Goal: Information Seeking & Learning: Learn about a topic

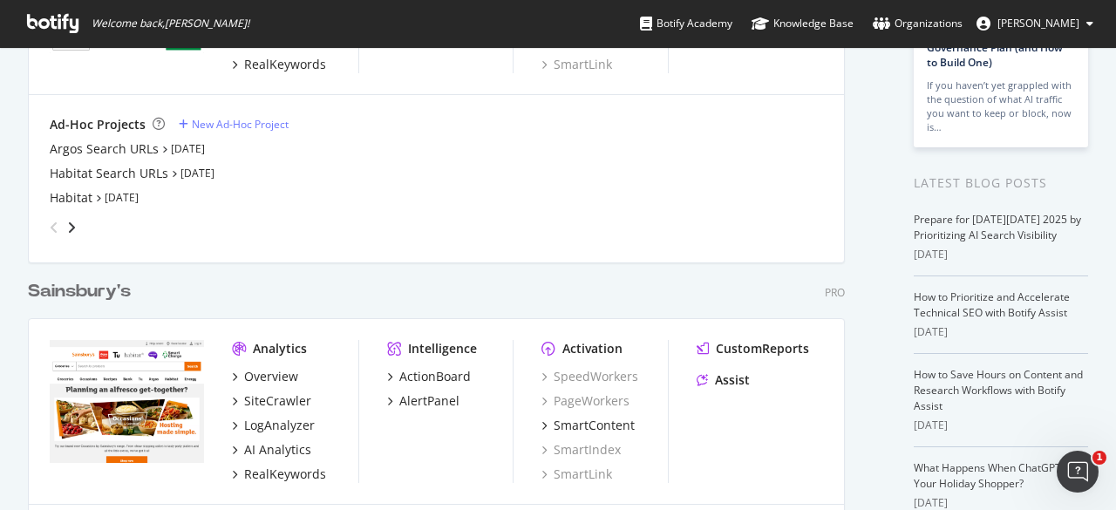
scroll to position [87, 0]
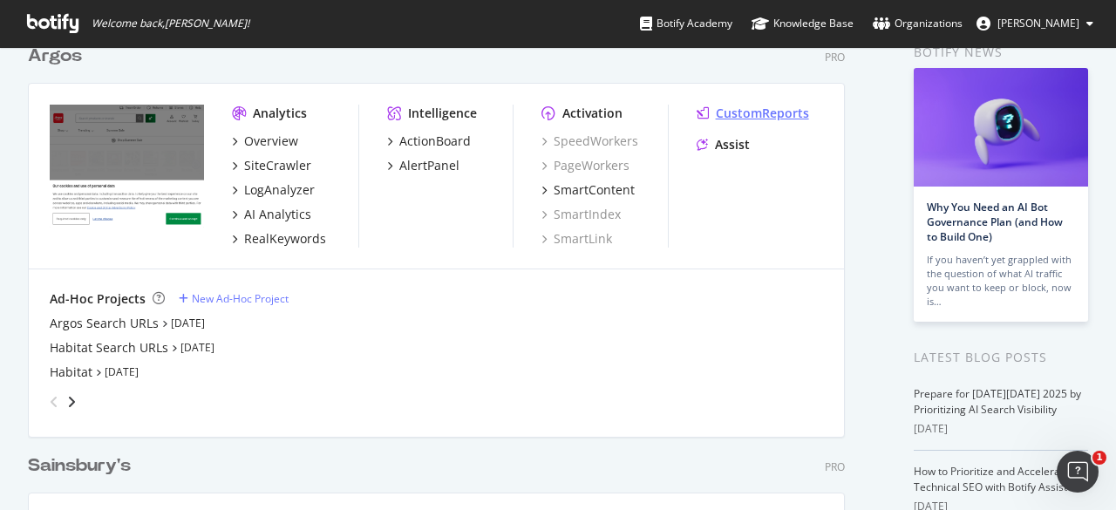
click at [790, 112] on div "CustomReports" at bounding box center [762, 113] width 93 height 17
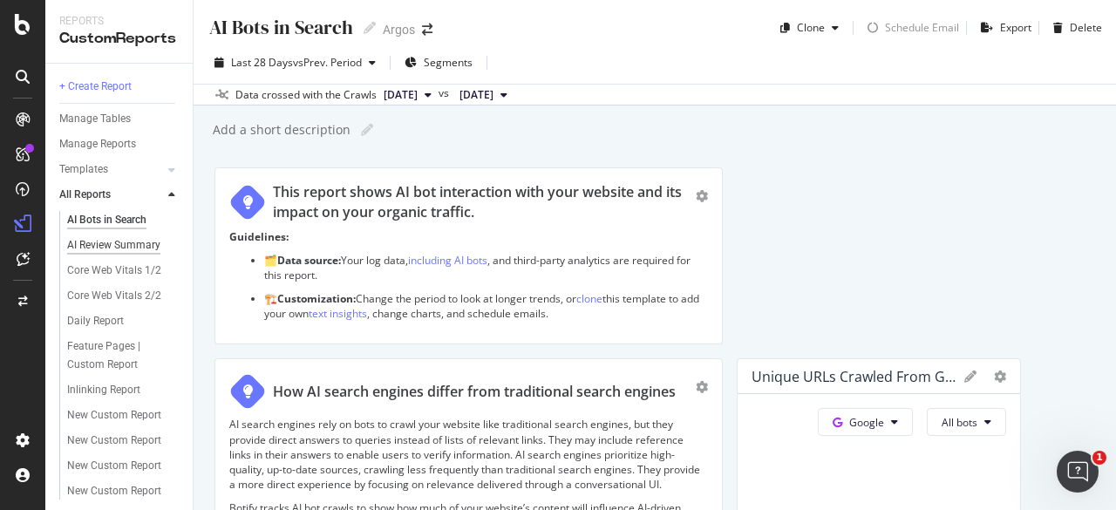
click at [76, 243] on div "AI Review Summary" at bounding box center [113, 245] width 93 height 18
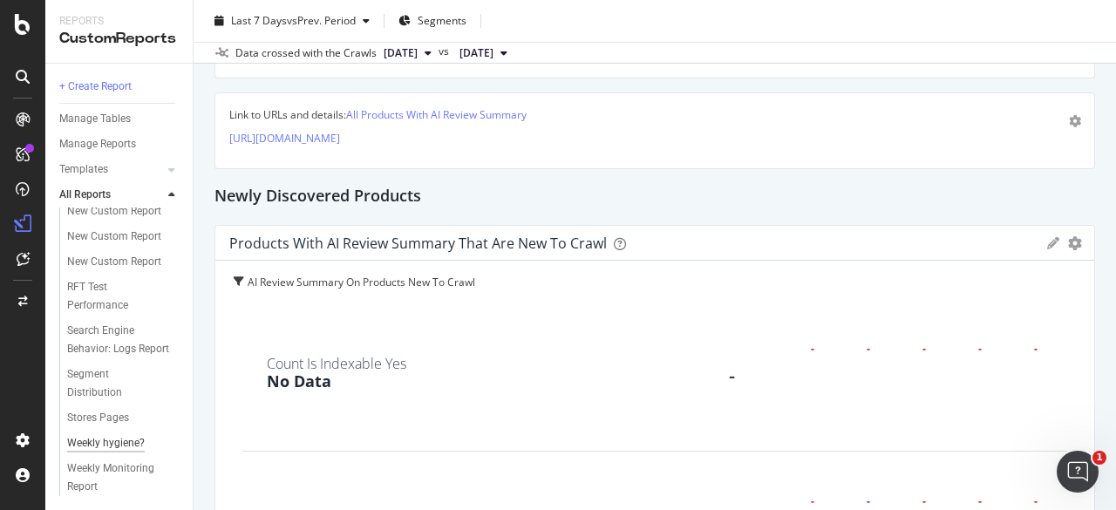
scroll to position [375, 0]
click at [418, 51] on span "[DATE]" at bounding box center [401, 53] width 34 height 16
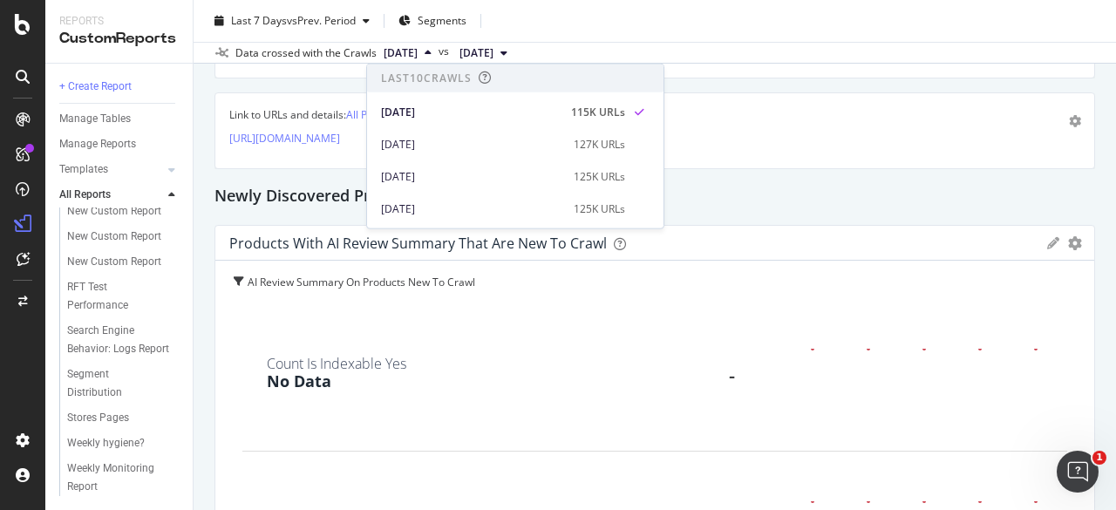
click at [619, 32] on div "Last 7 Days vs Prev. Period Segments" at bounding box center [655, 24] width 923 height 35
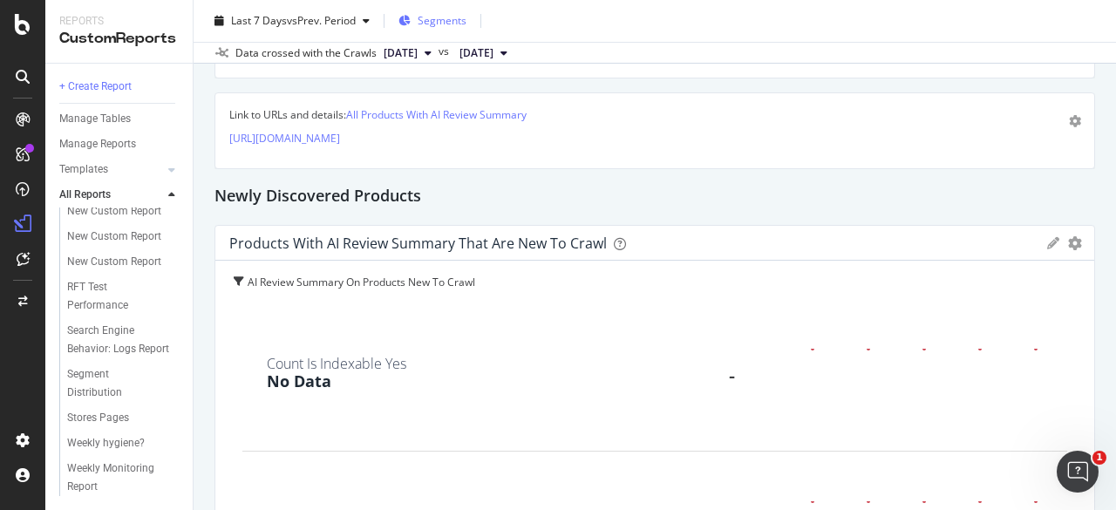
click at [464, 18] on span "Segments" at bounding box center [442, 20] width 49 height 15
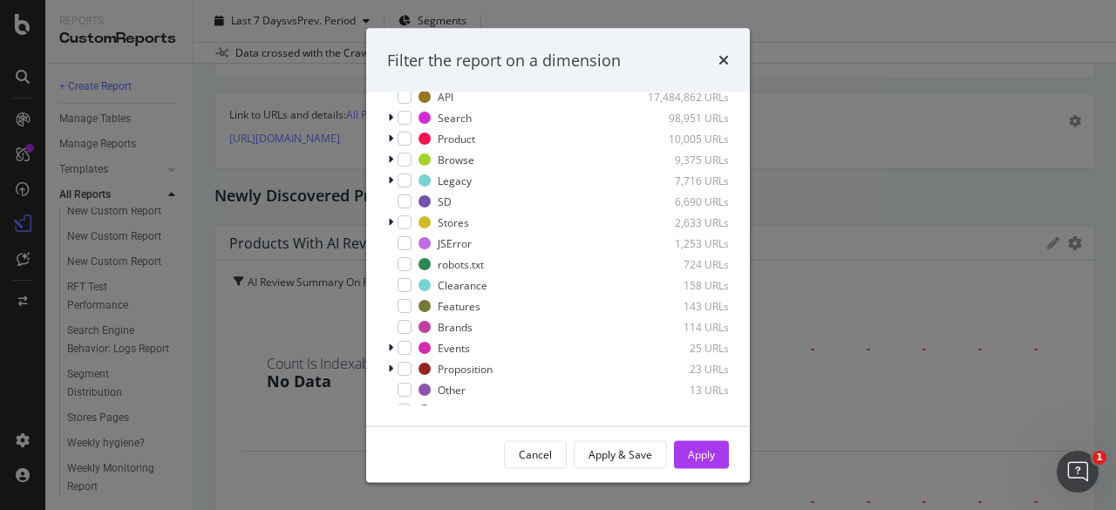
scroll to position [0, 0]
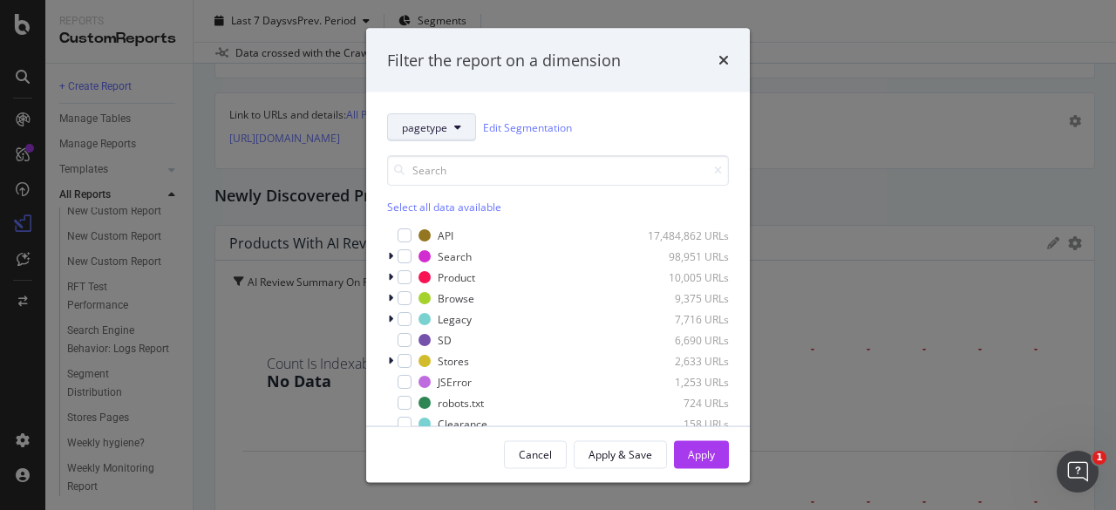
click at [445, 128] on span "pagetype" at bounding box center [424, 126] width 45 height 15
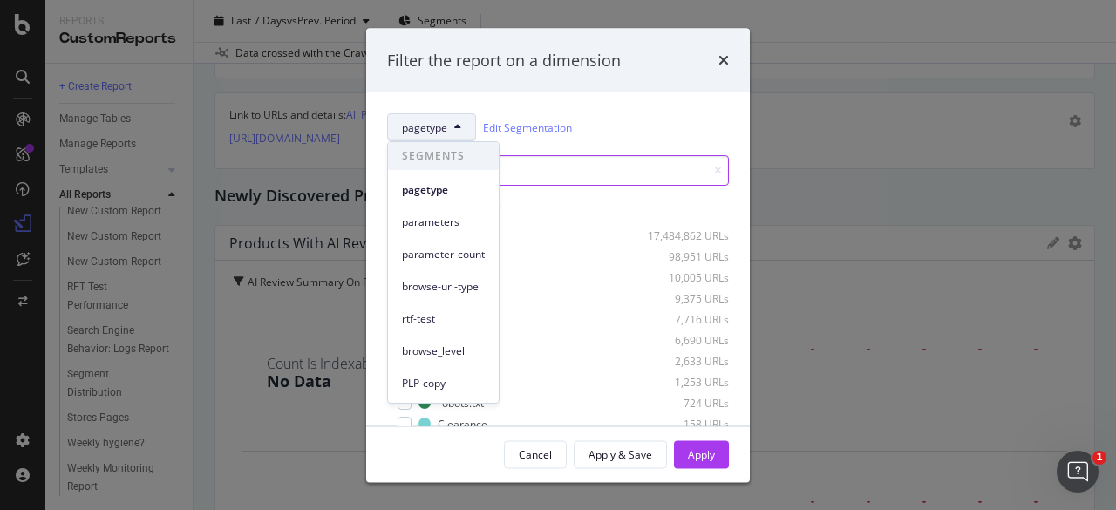
click at [577, 181] on input "modal" at bounding box center [558, 170] width 342 height 31
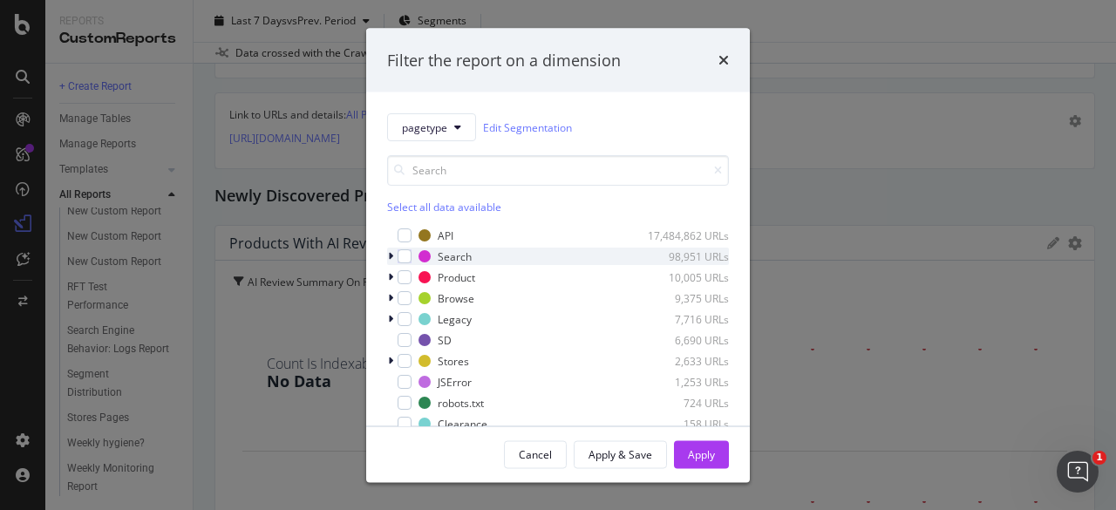
click at [389, 258] on icon "modal" at bounding box center [390, 256] width 5 height 10
click at [389, 258] on icon "modal" at bounding box center [390, 256] width 7 height 10
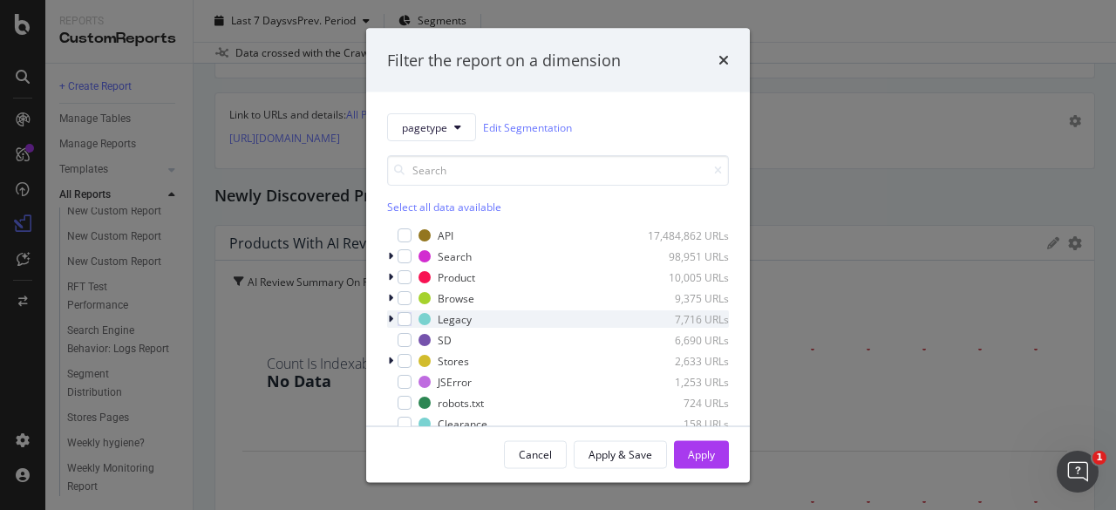
click at [393, 317] on div "modal" at bounding box center [392, 318] width 10 height 17
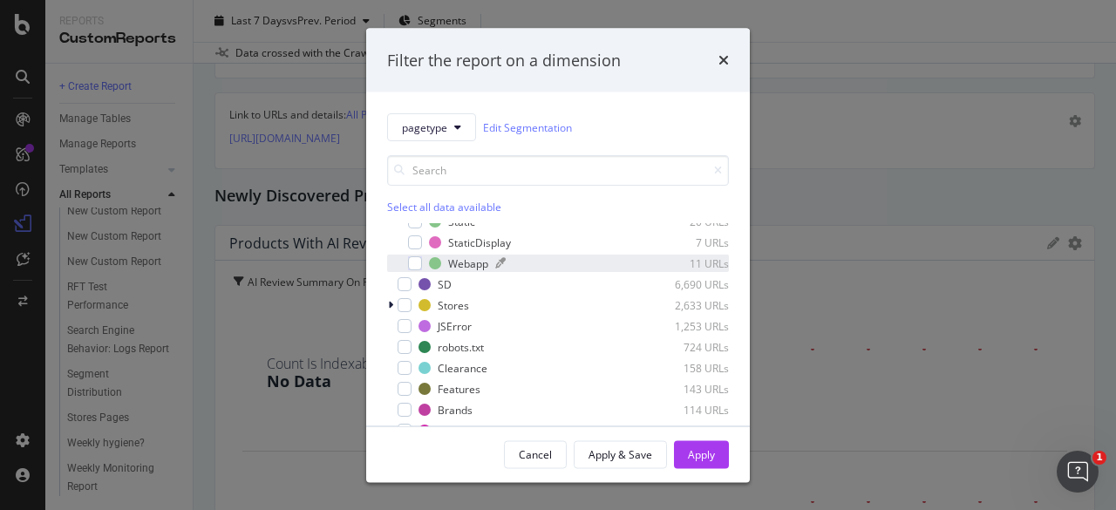
scroll to position [94, 0]
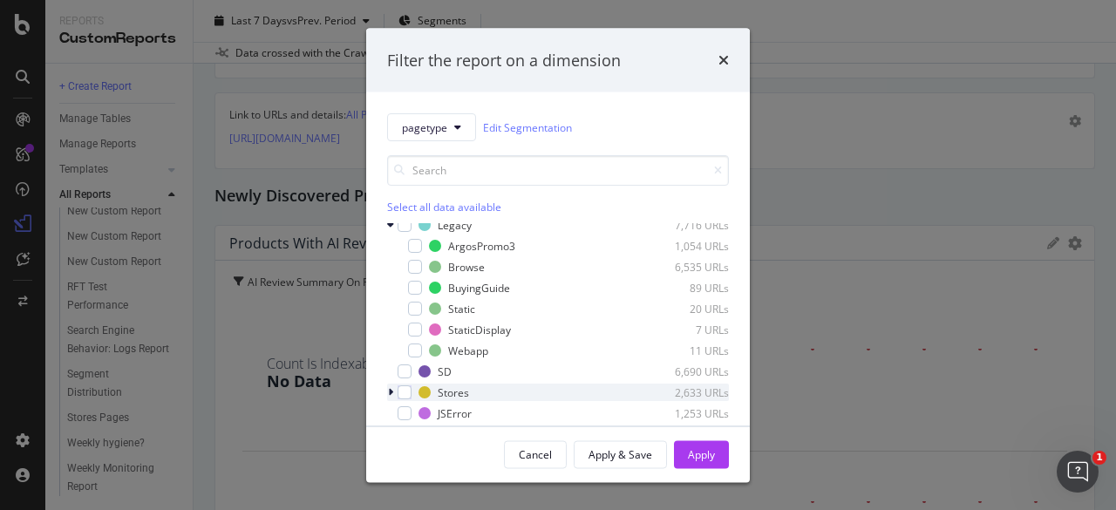
click at [389, 393] on icon "modal" at bounding box center [390, 392] width 5 height 10
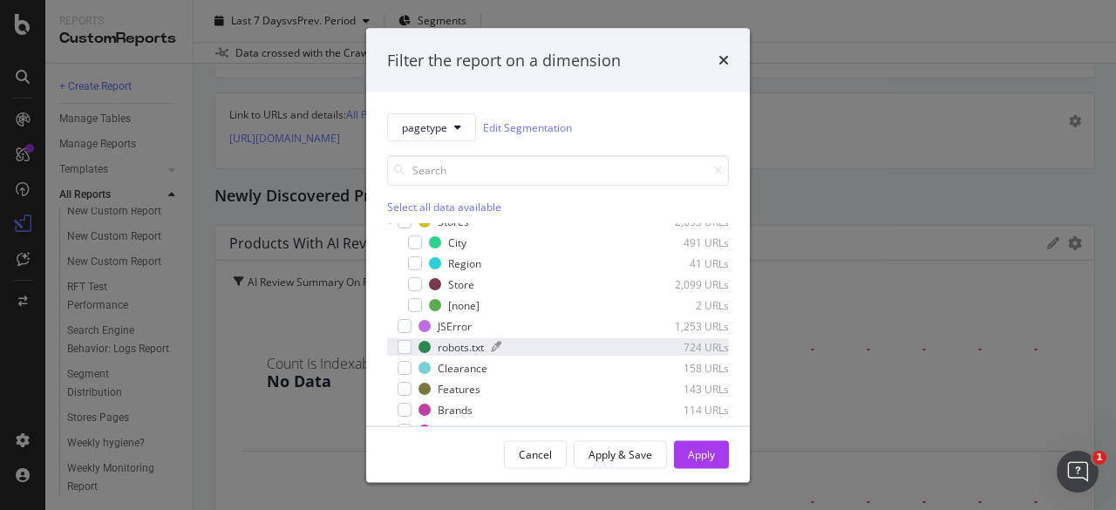
scroll to position [138, 0]
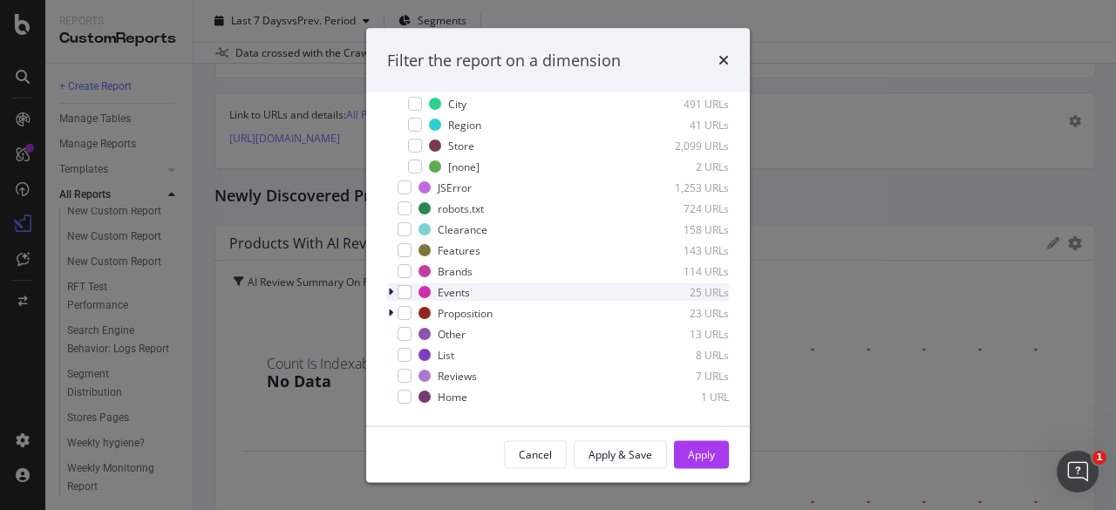
click at [390, 290] on icon "modal" at bounding box center [390, 293] width 5 height 10
click at [390, 290] on icon "modal" at bounding box center [390, 293] width 7 height 10
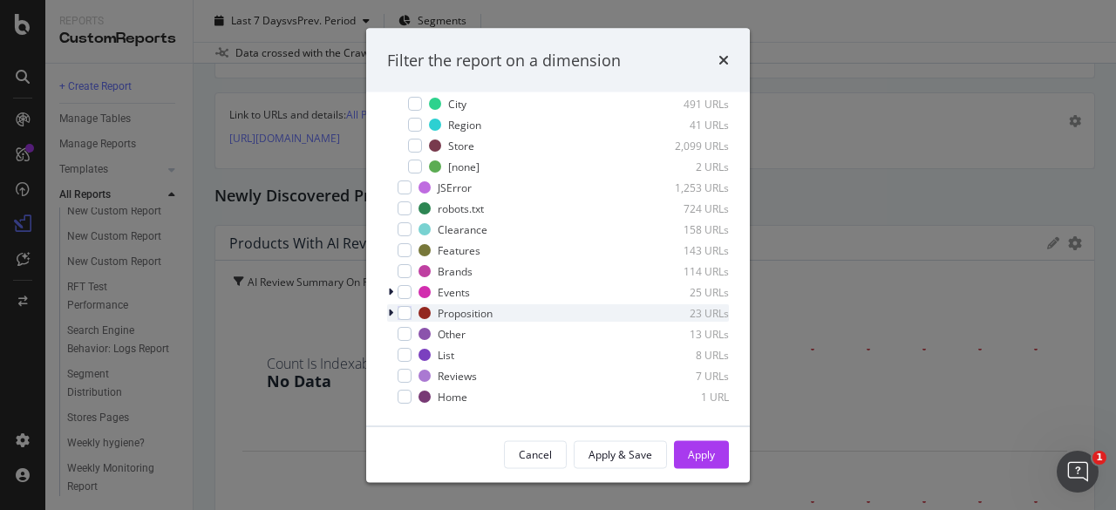
click at [391, 310] on icon "modal" at bounding box center [390, 314] width 5 height 10
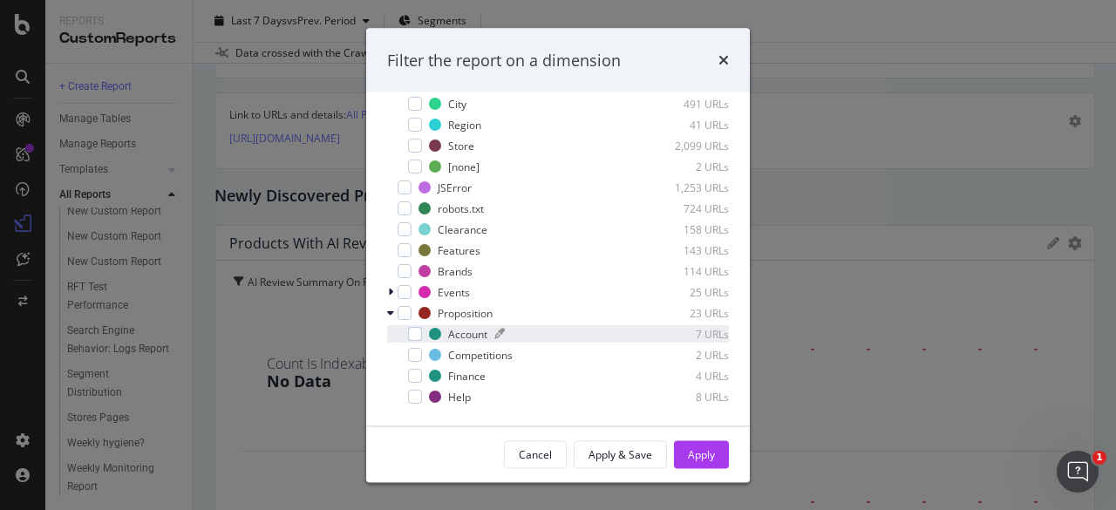
click at [466, 334] on div "Account" at bounding box center [467, 334] width 39 height 15
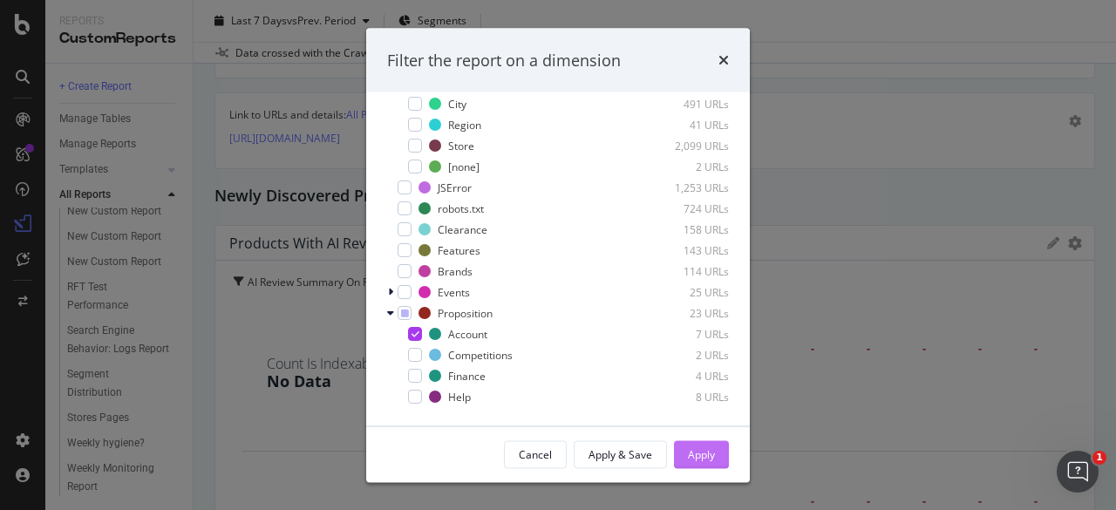
click at [701, 455] on div "Apply" at bounding box center [701, 453] width 27 height 15
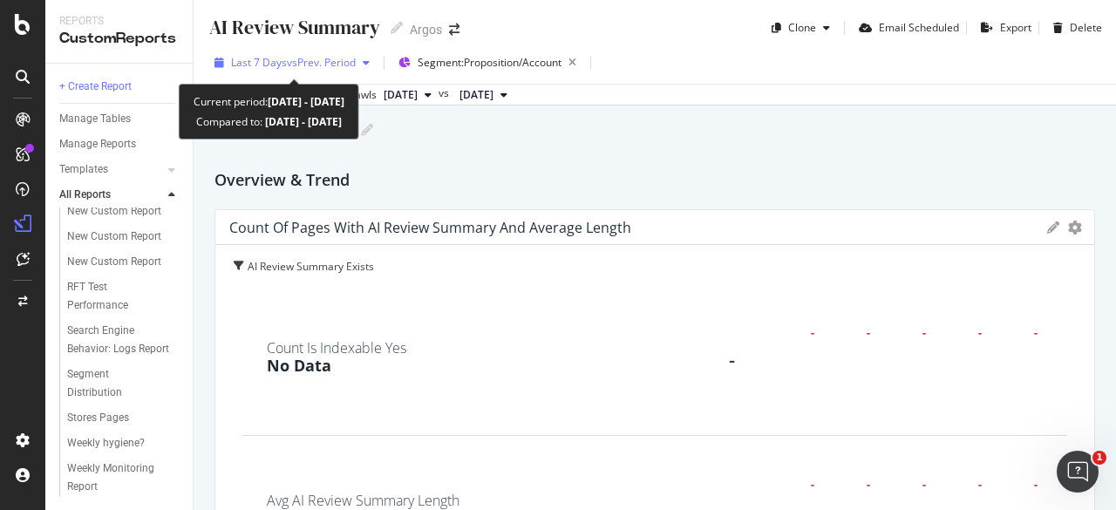
click at [328, 58] on span "vs Prev. Period" at bounding box center [321, 62] width 69 height 15
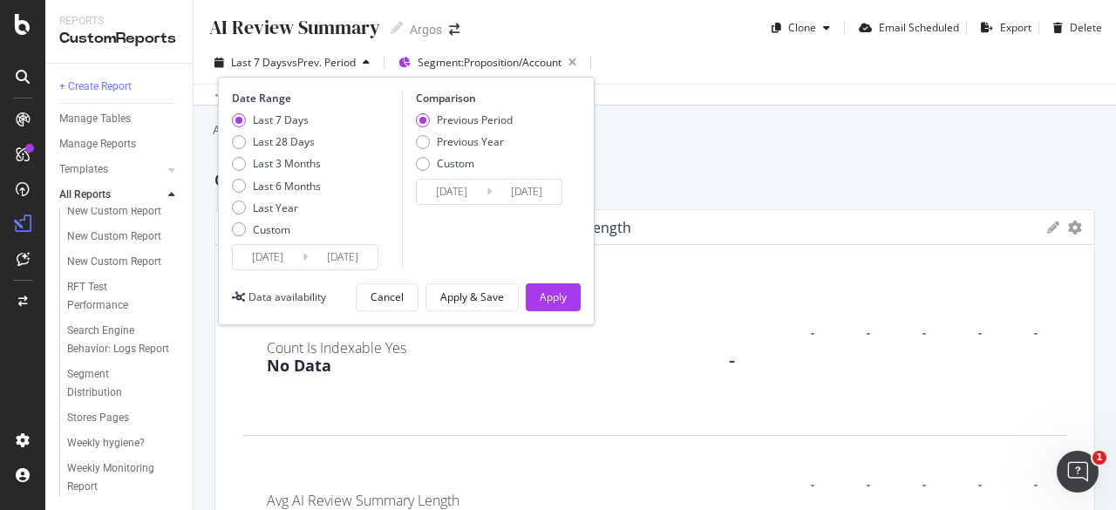
click at [724, 139] on div "Add a short description Add a short description" at bounding box center [663, 130] width 905 height 26
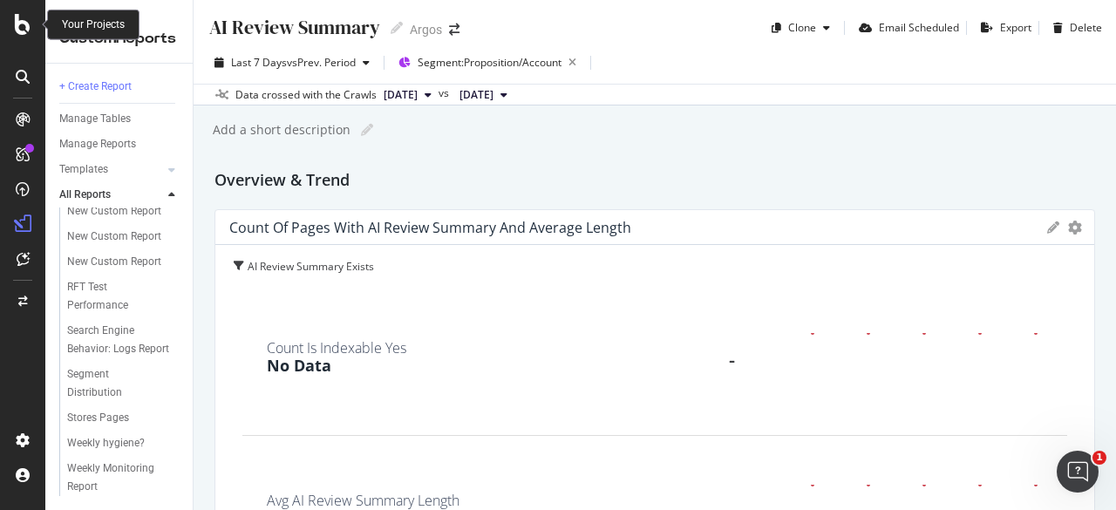
click at [24, 32] on icon at bounding box center [23, 24] width 16 height 21
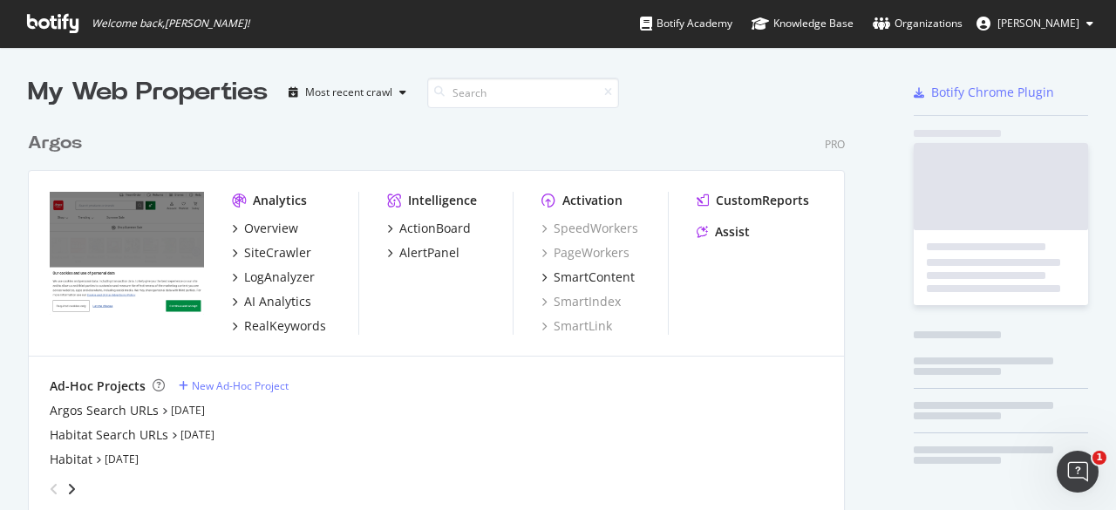
scroll to position [497, 1089]
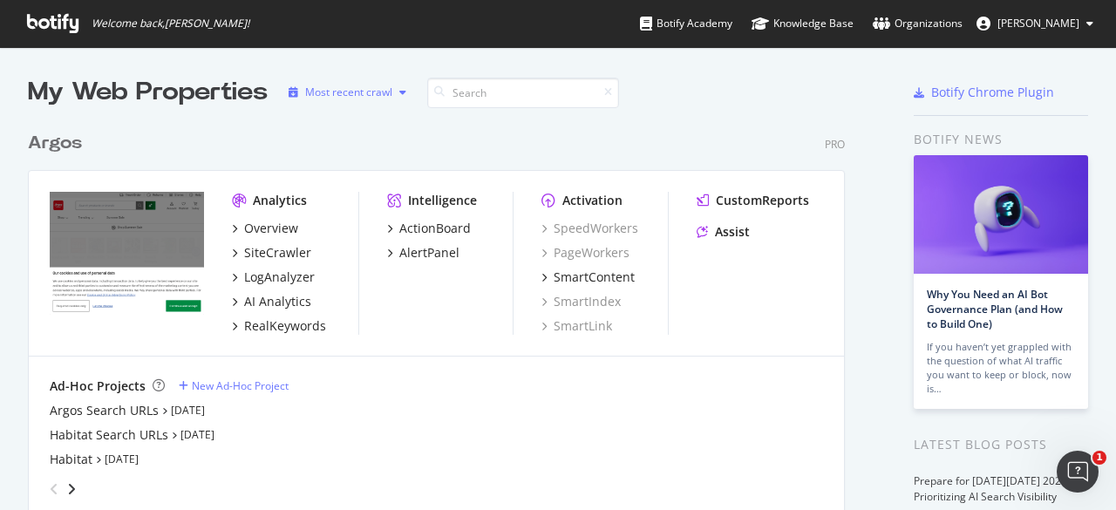
click at [384, 95] on div "Most recent crawl" at bounding box center [348, 92] width 87 height 10
click at [527, 132] on div "Argos Pro" at bounding box center [436, 143] width 817 height 25
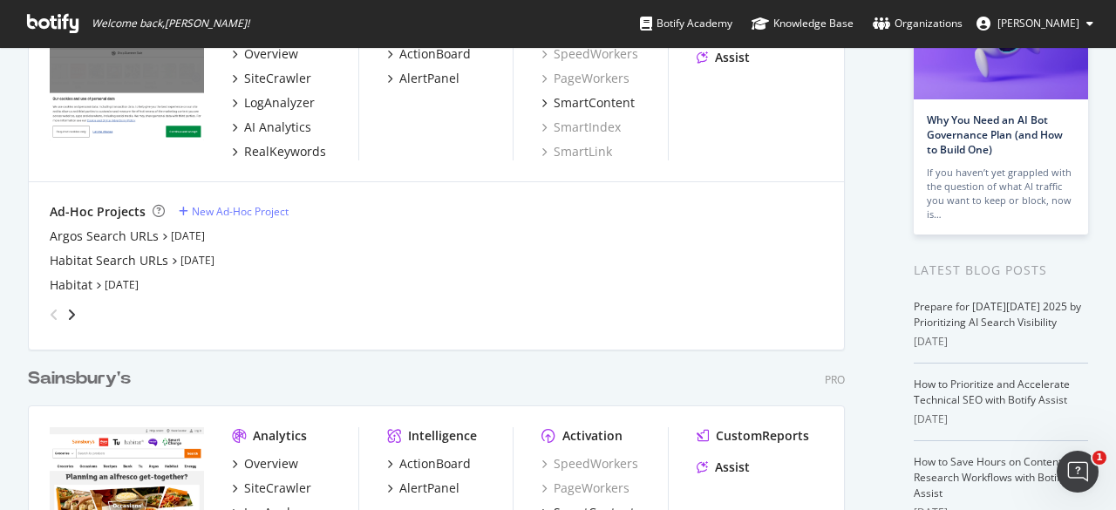
scroll to position [262, 0]
